Goal: Navigation & Orientation: Find specific page/section

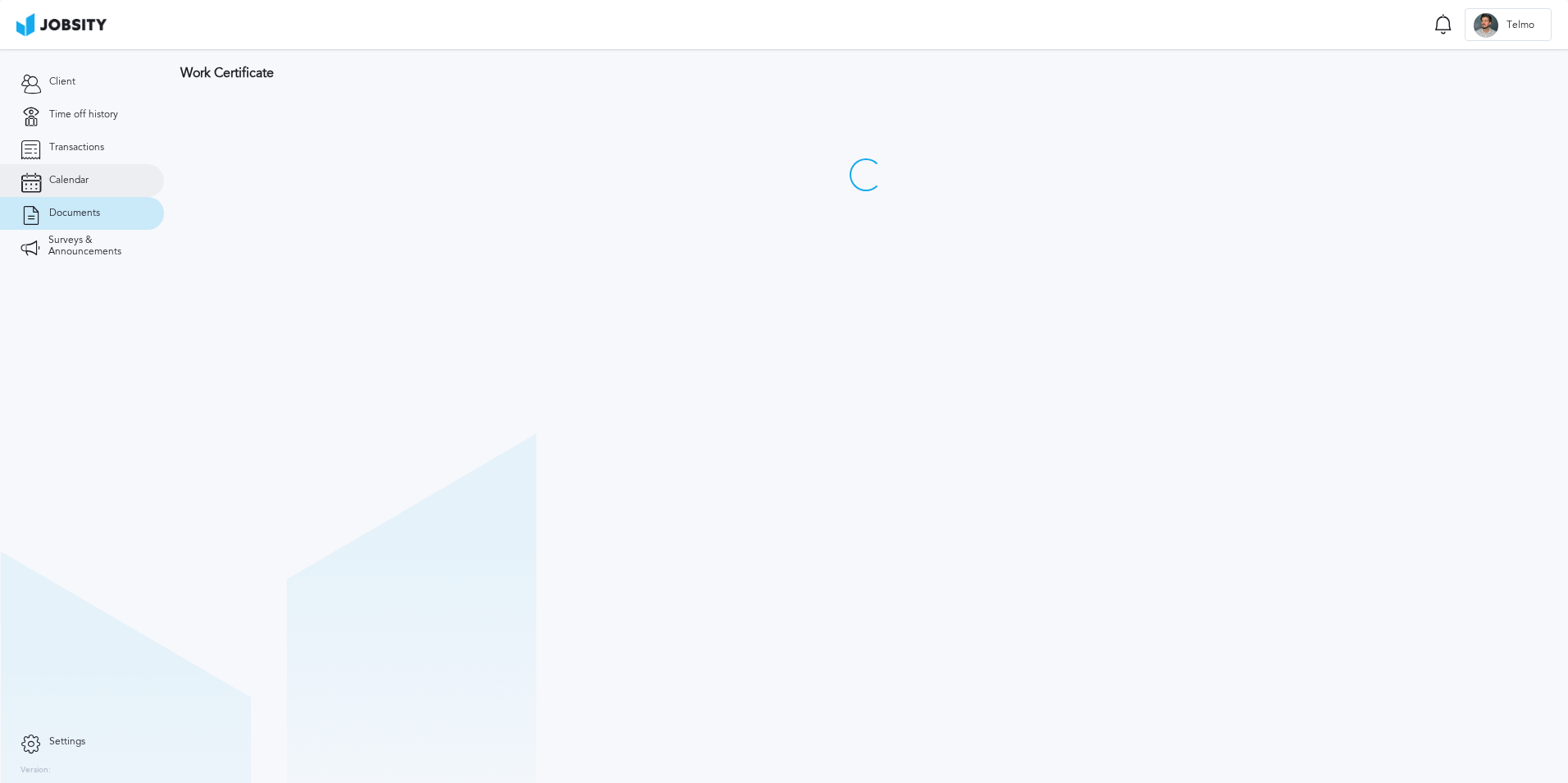
click at [116, 170] on link "Calendar" at bounding box center [82, 180] width 164 height 33
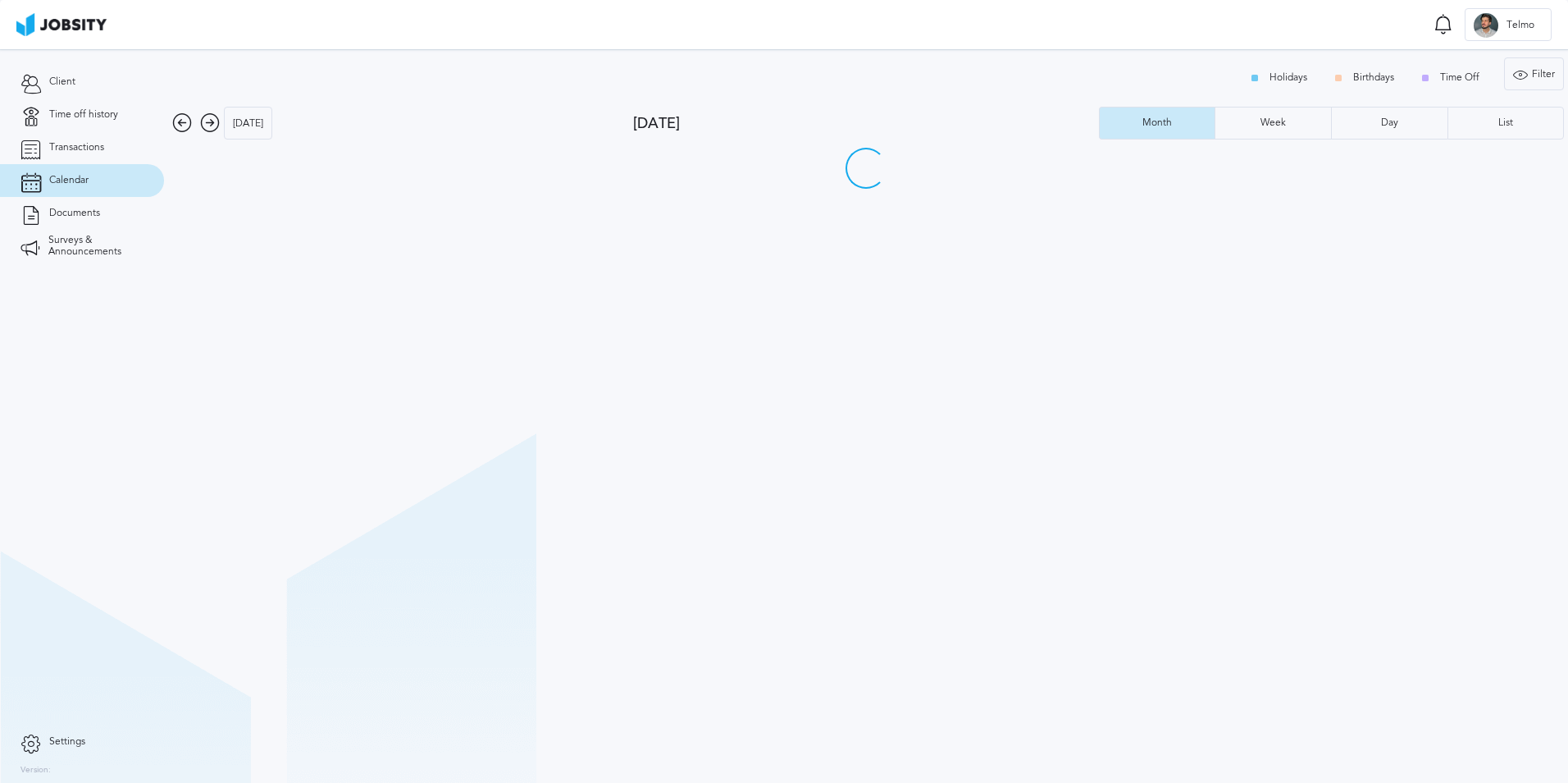
click at [116, 164] on link "Calendar" at bounding box center [82, 180] width 164 height 33
click at [119, 149] on link "Transactions" at bounding box center [82, 147] width 164 height 33
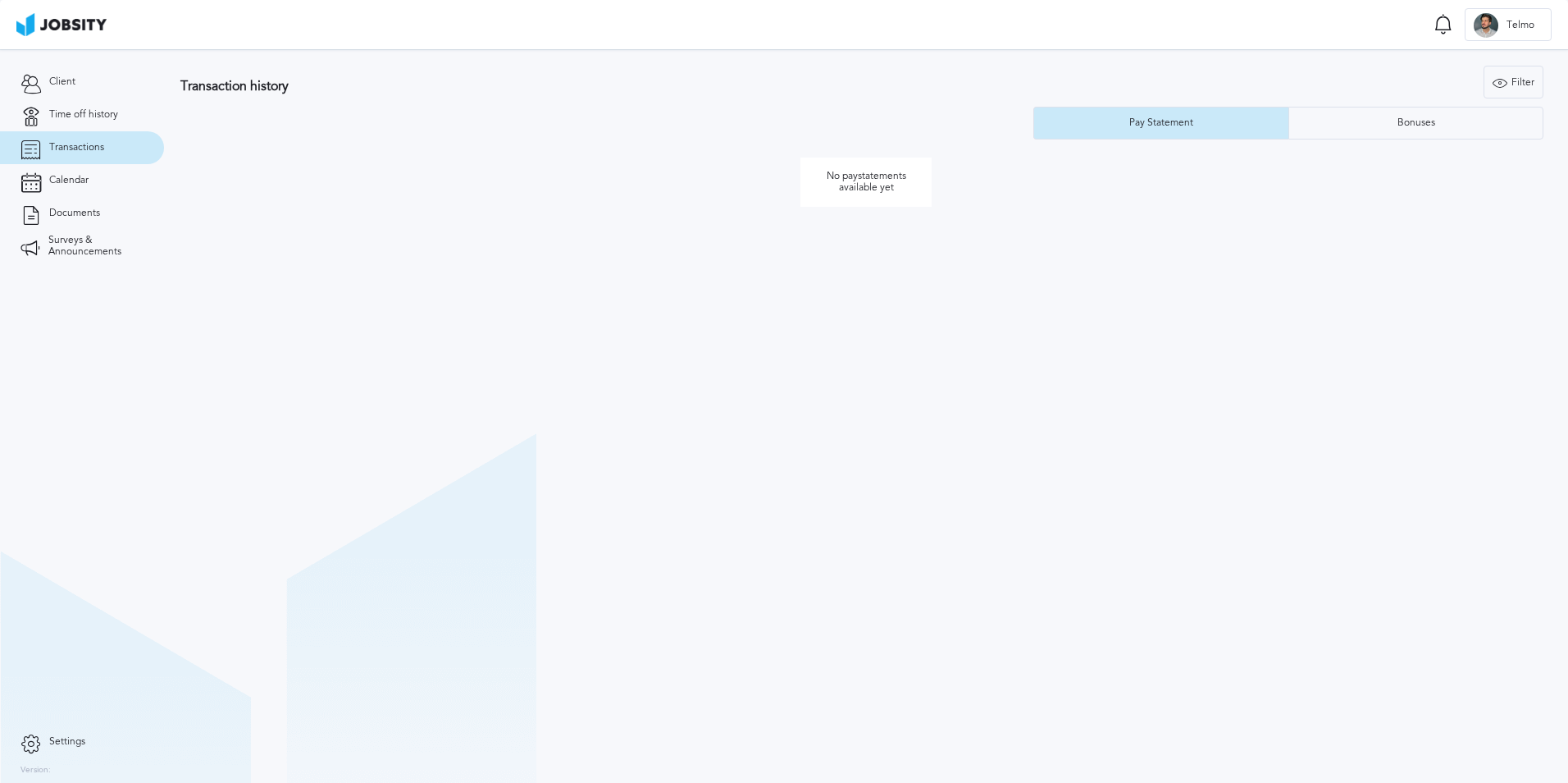
click at [37, 0] on section "Transactions Notifications Mark all as seen No notifications to show ... T Telm…" at bounding box center [784, 25] width 1568 height 49
